Goal: Navigation & Orientation: Find specific page/section

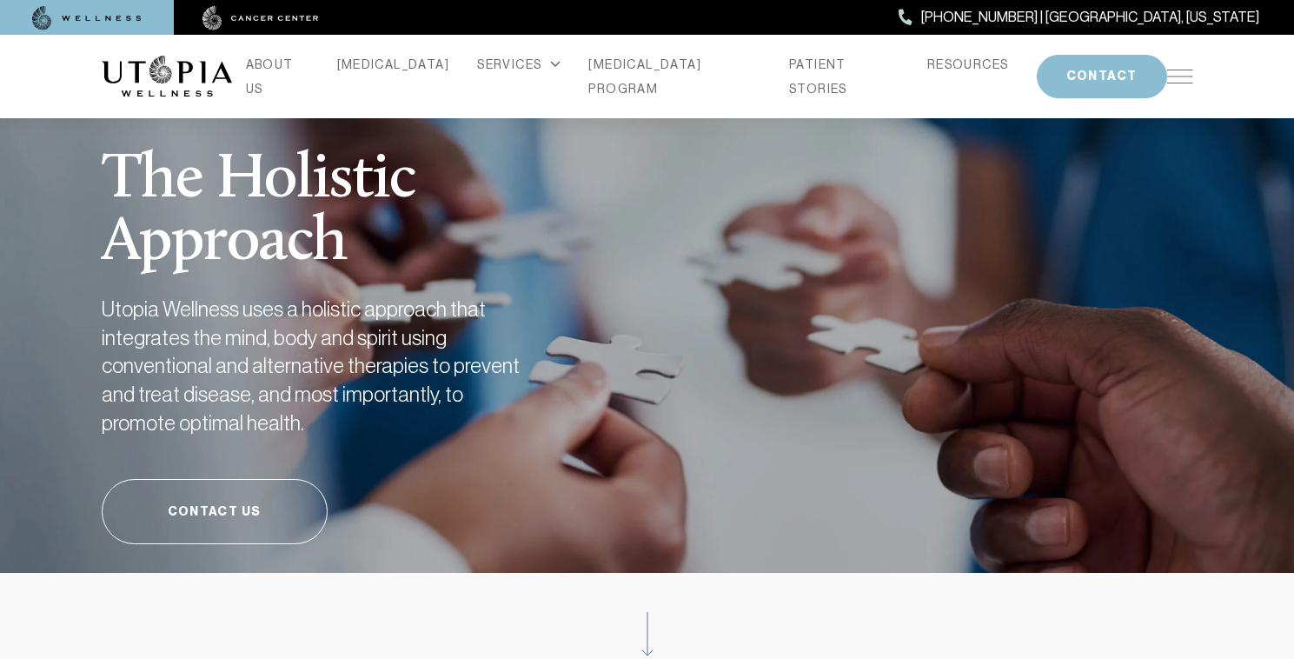
click at [1186, 77] on img at bounding box center [1181, 77] width 26 height 14
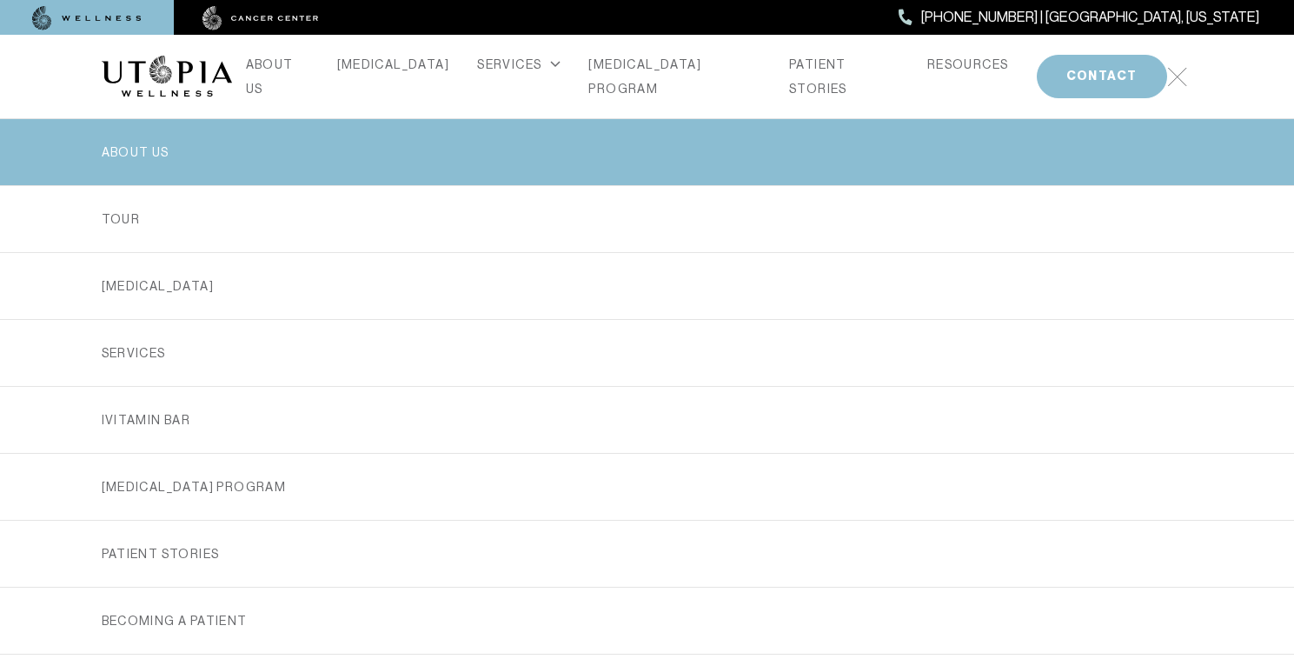
click at [157, 149] on link "ABOUT US" at bounding box center [648, 152] width 1092 height 66
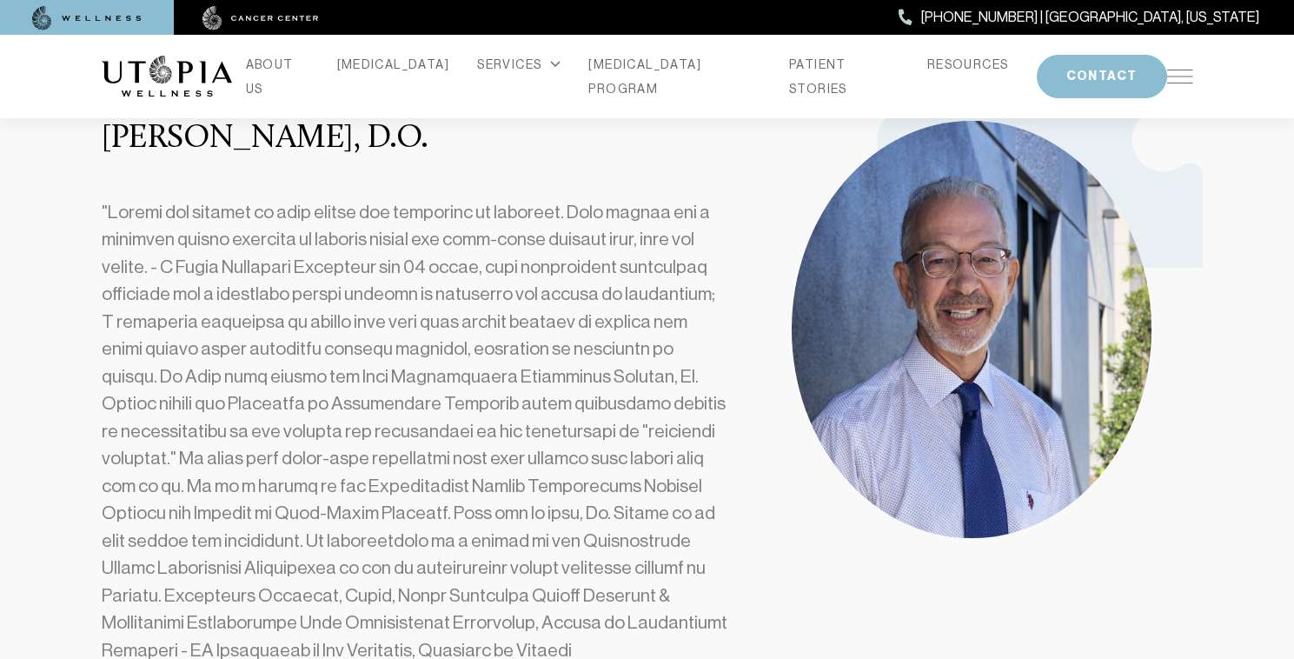
scroll to position [502, 0]
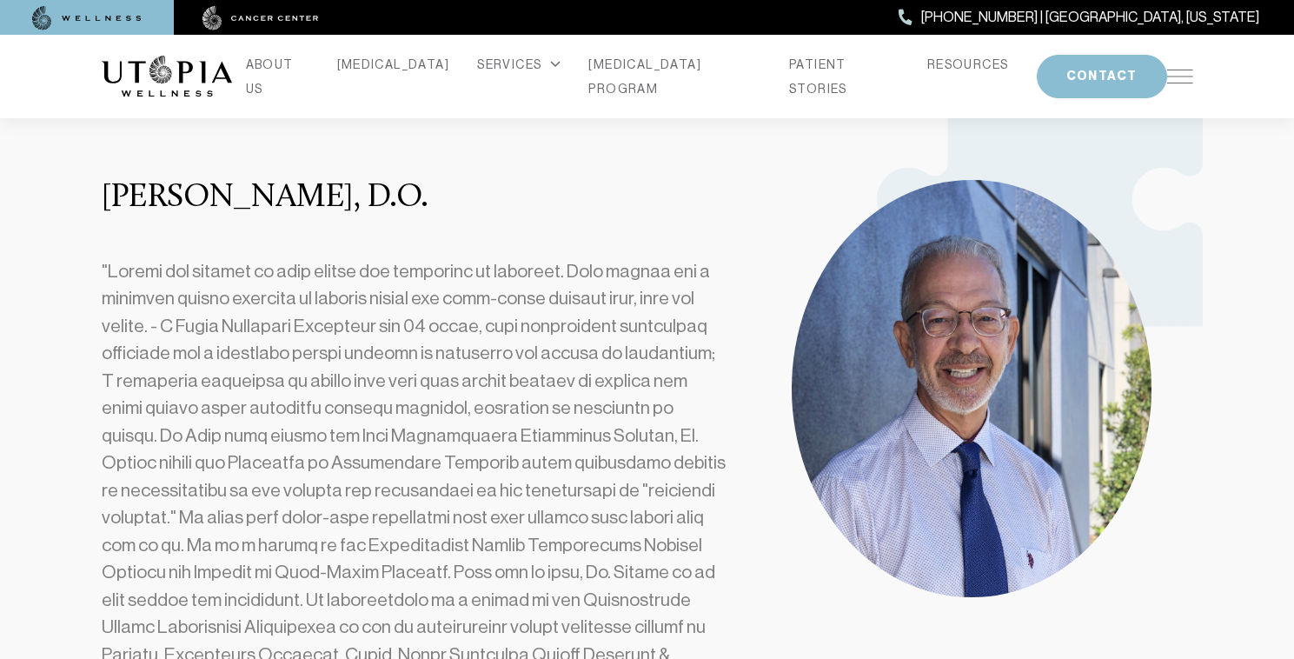
drag, startPoint x: 97, startPoint y: 181, endPoint x: 474, endPoint y: 189, distance: 376.5
click at [474, 189] on div "[PERSON_NAME], D.O." at bounding box center [415, 500] width 649 height 640
copy h3 "[PERSON_NAME], D.O."
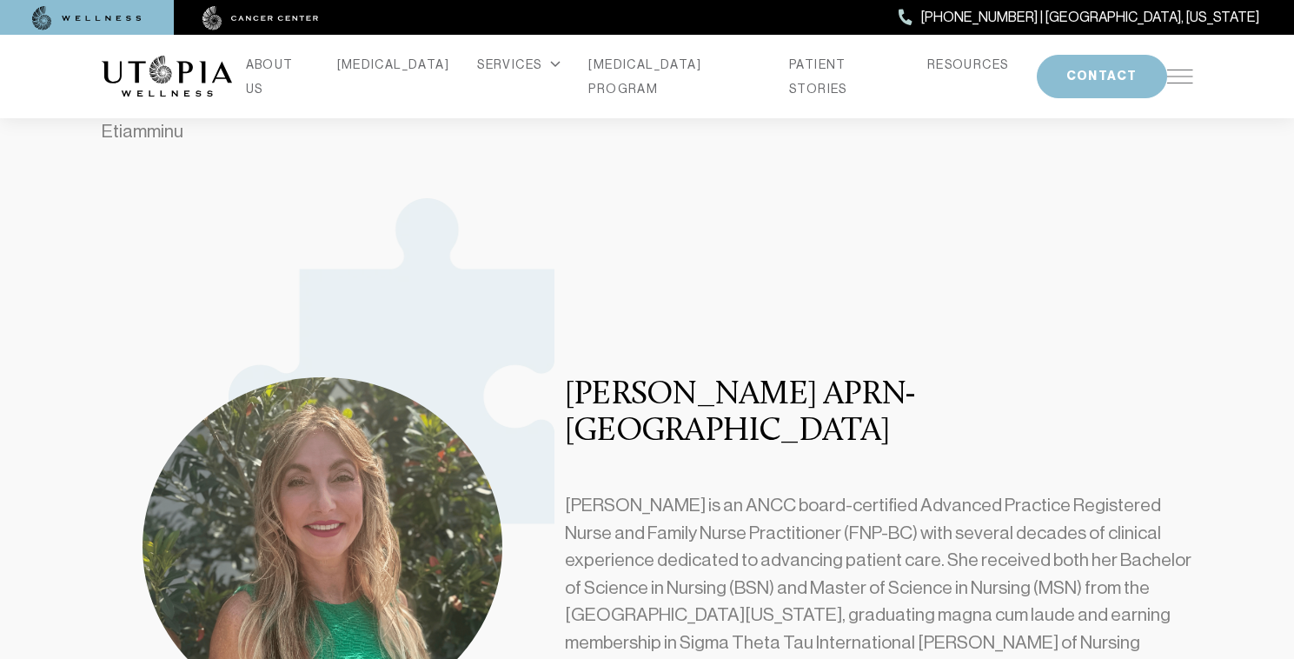
scroll to position [1162, 0]
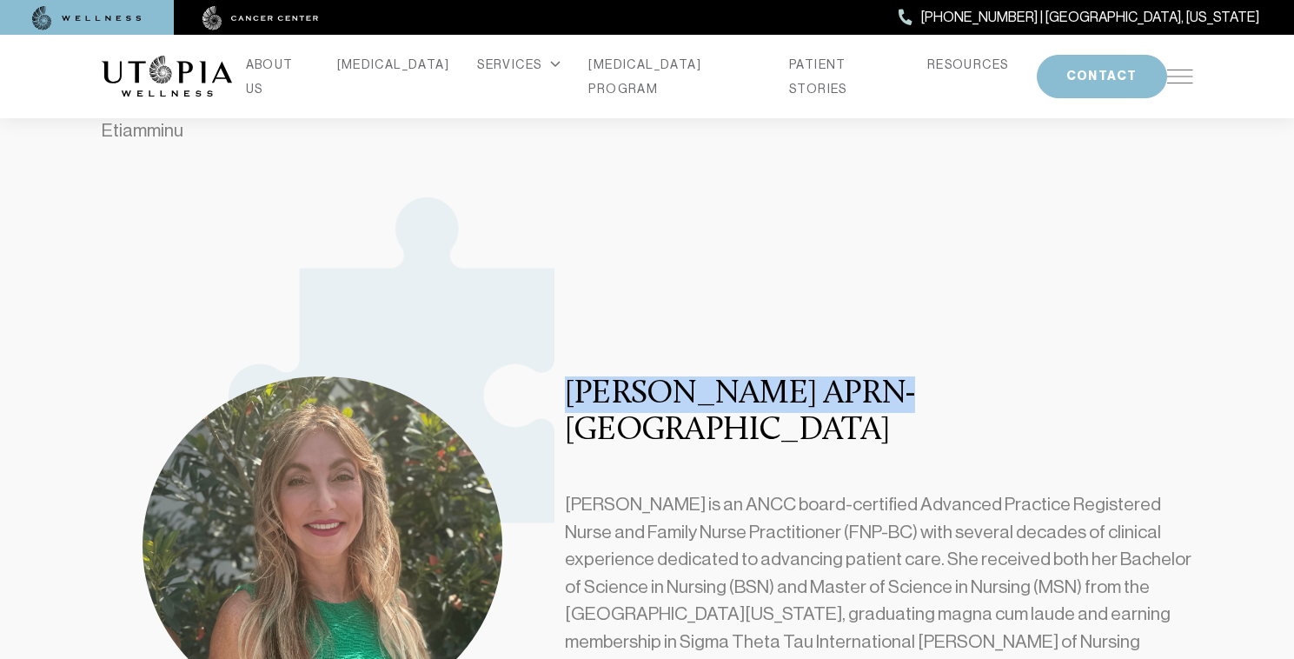
drag, startPoint x: 560, startPoint y: 349, endPoint x: 837, endPoint y: 352, distance: 277.3
click at [847, 376] on div "[PERSON_NAME] APRN- BC [PERSON_NAME] is an ANCC board-certified Advanced Practi…" at bounding box center [879, 632] width 649 height 512
copy h3 "[PERSON_NAME] APRN"
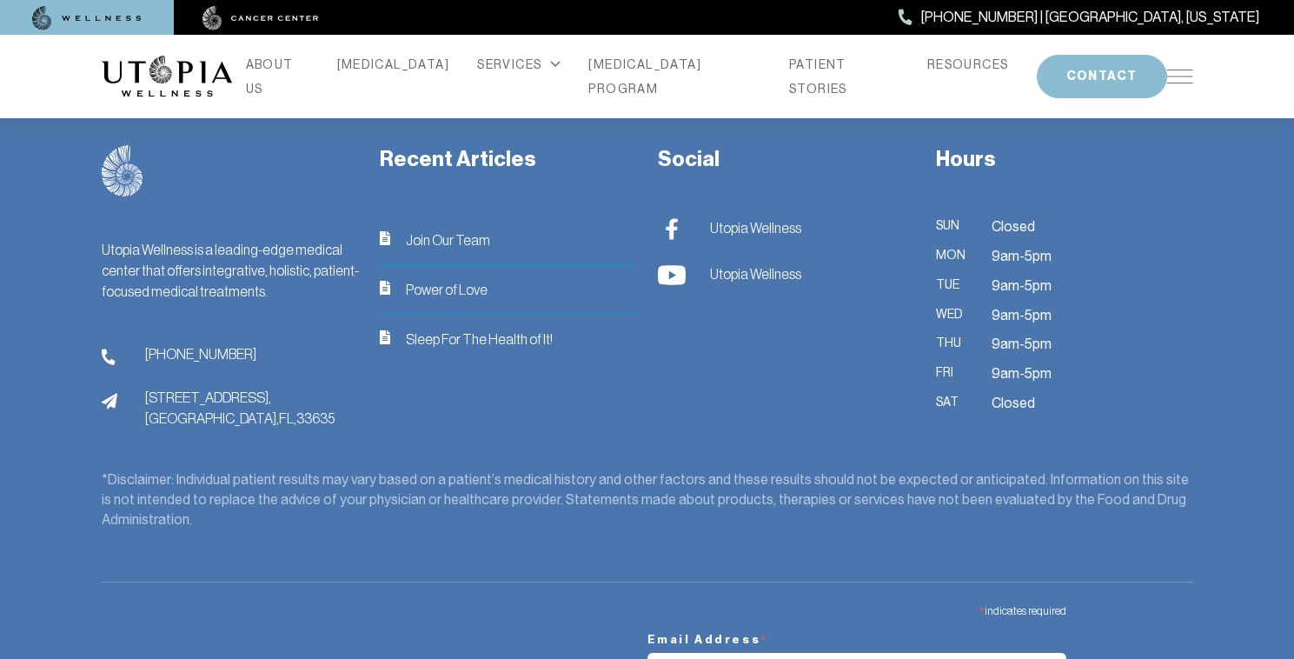
scroll to position [4806, 0]
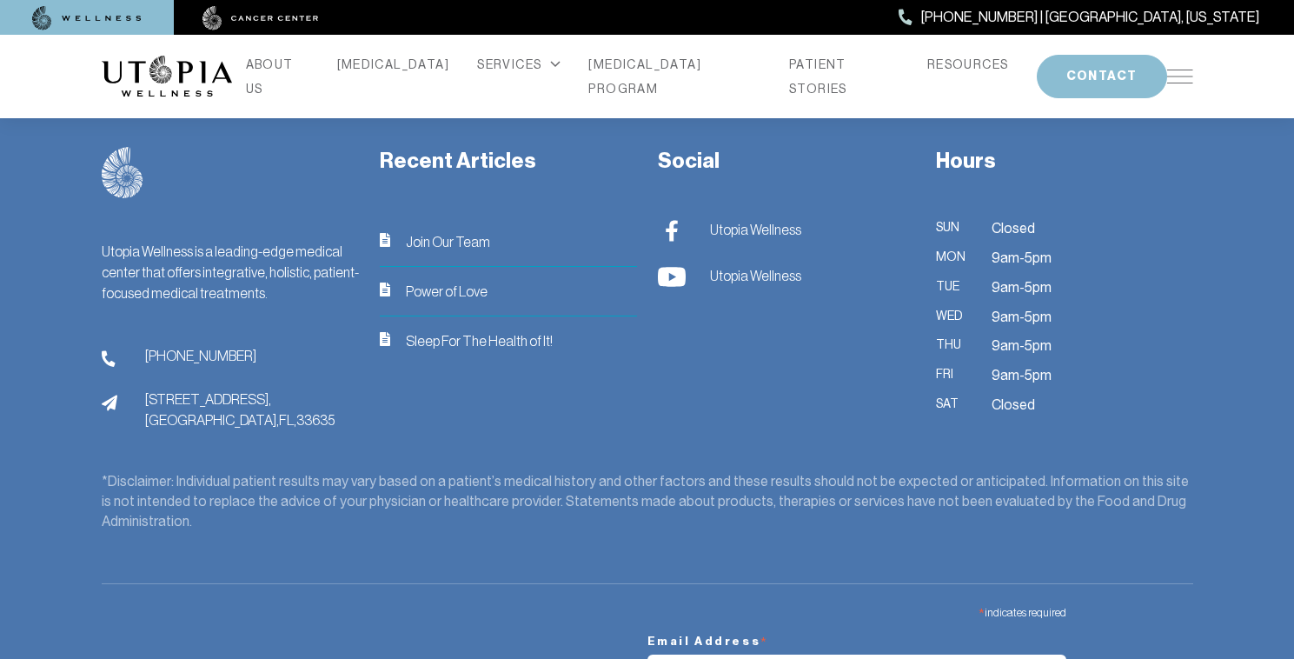
click at [166, 389] on span "[STREET_ADDRESS]" at bounding box center [240, 410] width 190 height 42
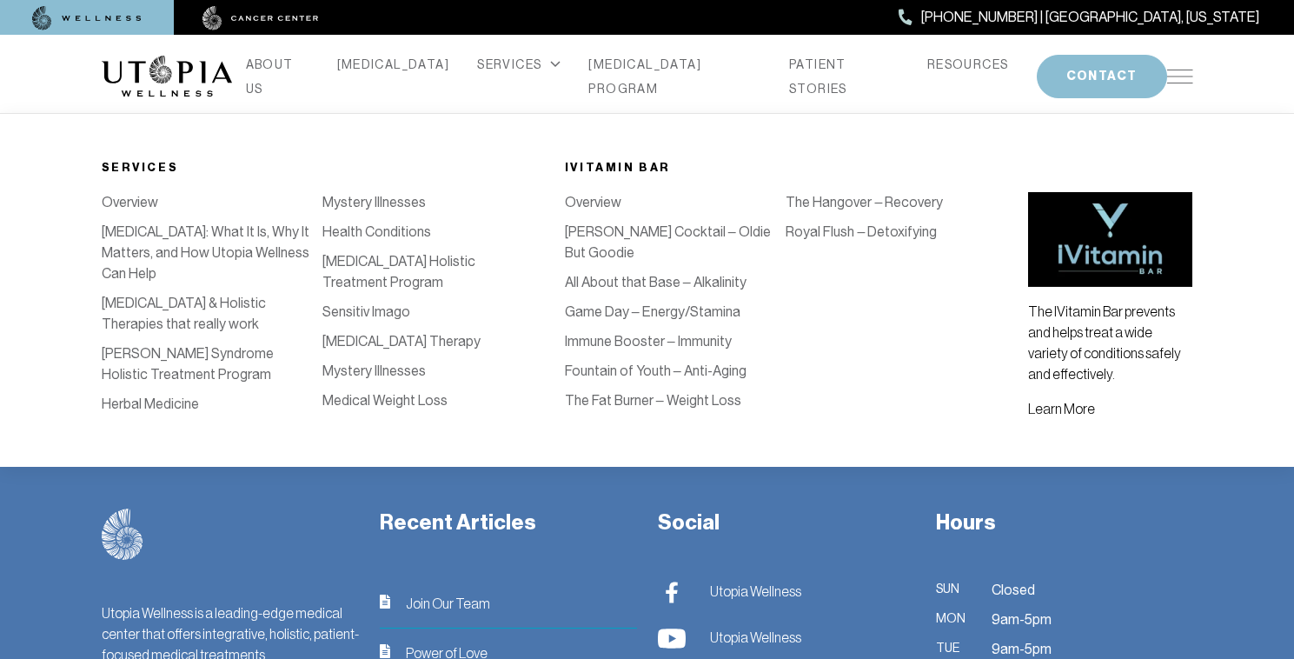
scroll to position [4406, 0]
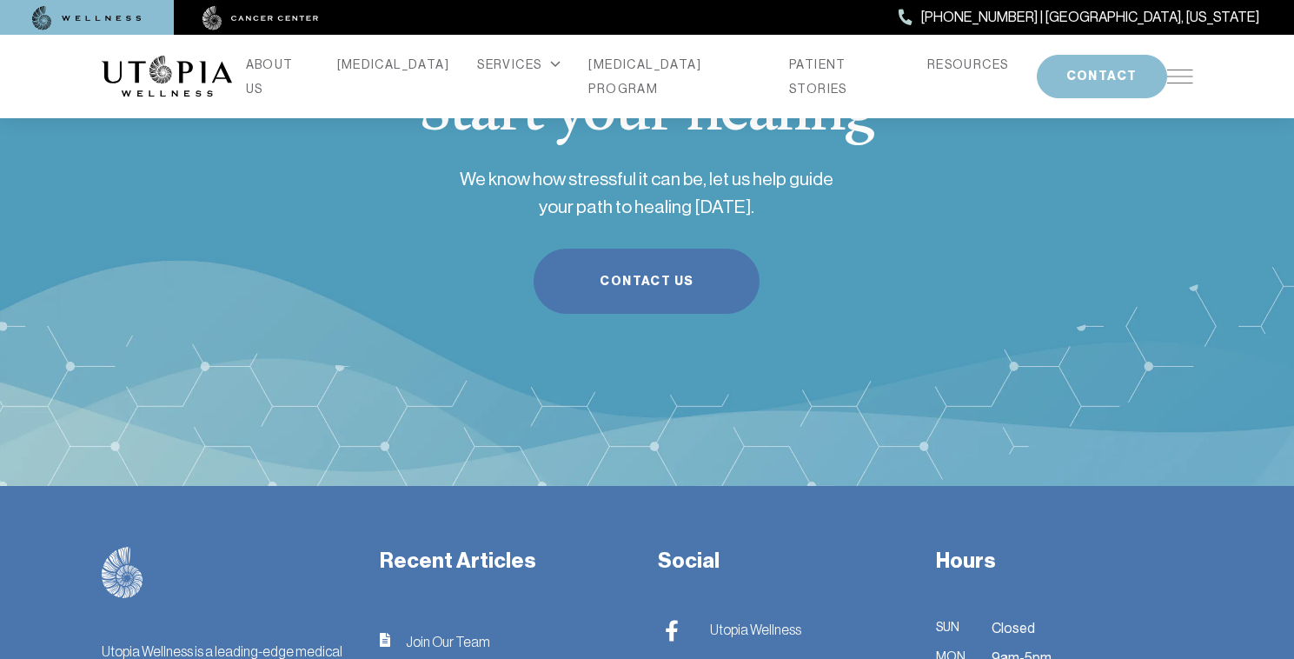
click at [669, 620] on img at bounding box center [672, 631] width 28 height 22
